Goal: Information Seeking & Learning: Find specific fact

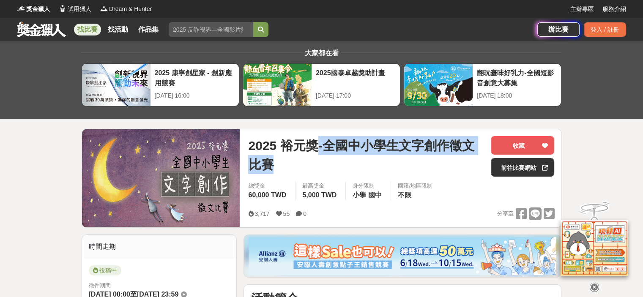
drag, startPoint x: 318, startPoint y: 140, endPoint x: 362, endPoint y: 160, distance: 48.4
click at [362, 160] on span "2025 裕元獎-全國中小學生文字創作徵文比賽" at bounding box center [366, 155] width 236 height 38
copy span "-全國中小學生文字創作徵文比賽"
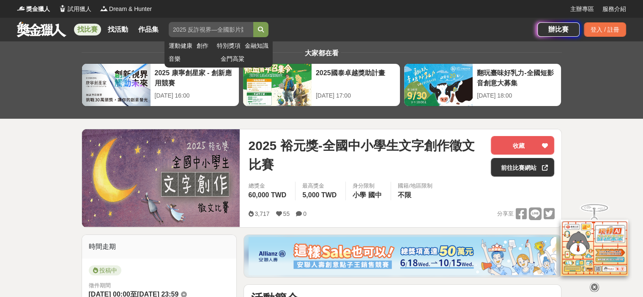
click at [219, 28] on input "search" at bounding box center [211, 29] width 85 height 15
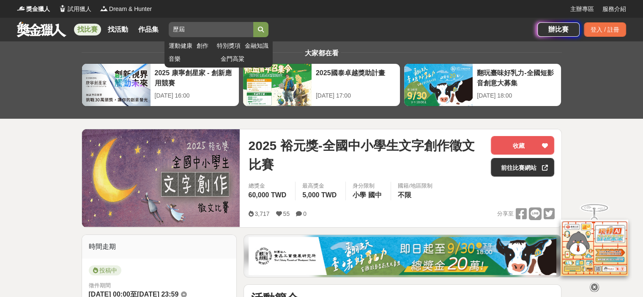
paste input "-全國中小學生文字創作徵文比賽"
type input "歷屆-全國中小學生文字創作徵文比賽題目"
click at [253, 22] on button "submit" at bounding box center [260, 29] width 15 height 15
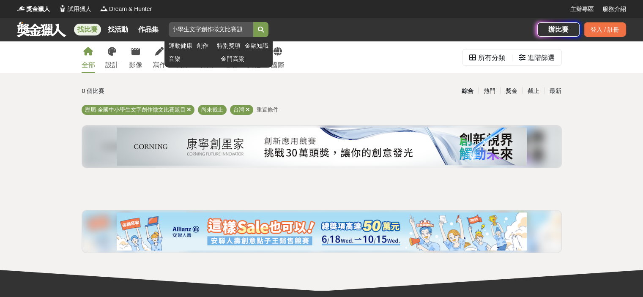
click at [249, 27] on input "歷屆-全國中小學生文字創作徵文比賽題目" at bounding box center [211, 29] width 85 height 15
